Goal: Task Accomplishment & Management: Use online tool/utility

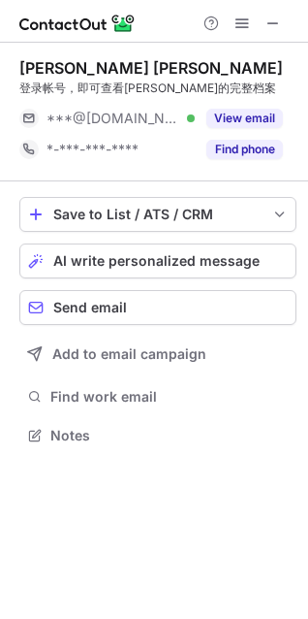
scroll to position [9, 9]
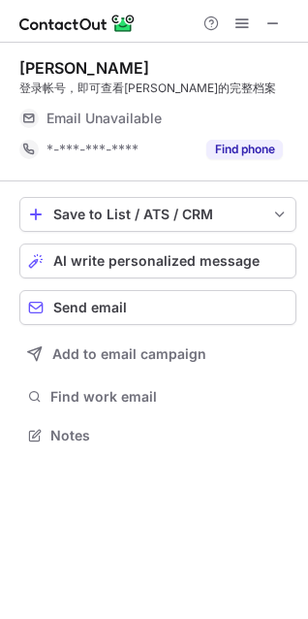
scroll to position [9, 9]
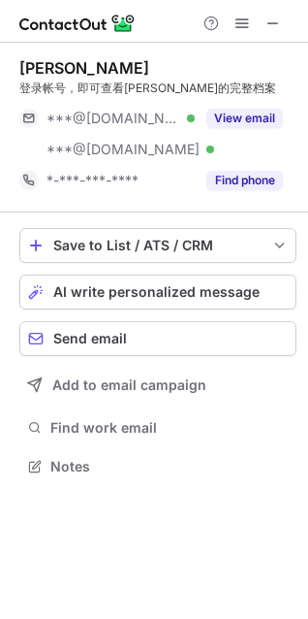
scroll to position [452, 308]
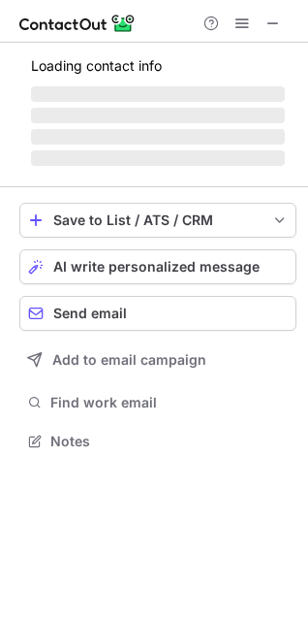
scroll to position [9, 9]
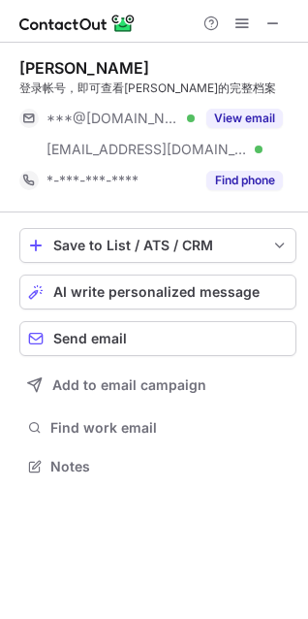
scroll to position [452, 308]
